Goal: Check status: Check status

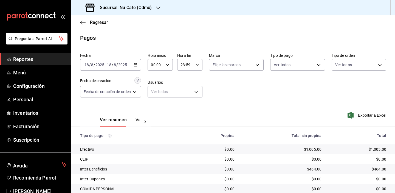
click at [40, 18] on icon "mailbox folders" at bounding box center [31, 16] width 49 height 8
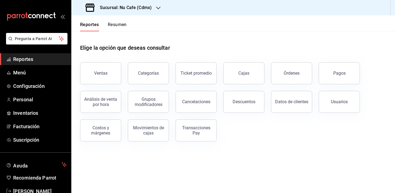
click at [228, 29] on header "Reportes Resumen" at bounding box center [233, 23] width 324 height 16
click at [228, 27] on header "Reportes Resumen" at bounding box center [233, 23] width 324 height 16
click at [248, 33] on div "Elige la opción que deseas consultar" at bounding box center [233, 43] width 306 height 24
click at [132, 7] on h3 "Sucursal: Nu Cafe (Cdmx)" at bounding box center [123, 7] width 56 height 7
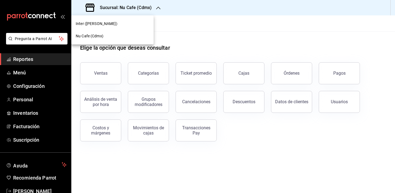
click at [118, 25] on div "Inter ([PERSON_NAME])" at bounding box center [112, 24] width 73 height 6
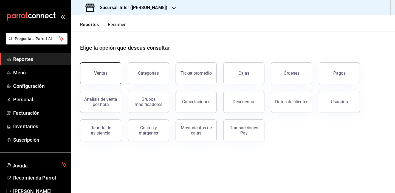
click at [95, 66] on button "Ventas" at bounding box center [100, 73] width 41 height 22
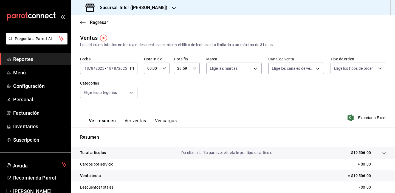
click at [132, 68] on \(Stroke\) "button" at bounding box center [131, 68] width 3 height 0
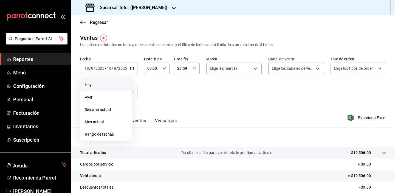
click at [114, 82] on span "Hoy" at bounding box center [106, 85] width 43 height 6
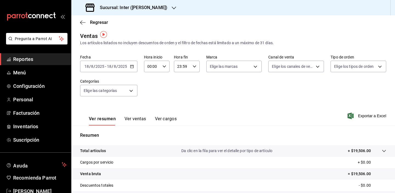
scroll to position [2, 0]
